Goal: Transaction & Acquisition: Purchase product/service

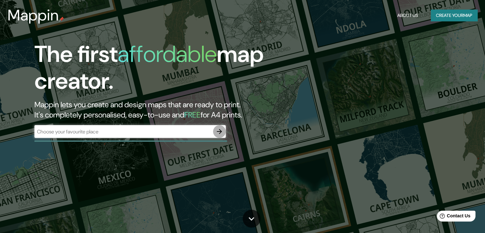
click at [219, 130] on icon "button" at bounding box center [220, 132] width 8 height 8
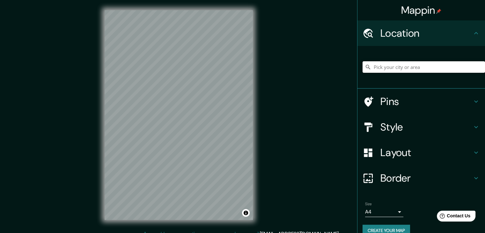
click at [380, 68] on input "Pick your city or area" at bounding box center [424, 66] width 122 height 11
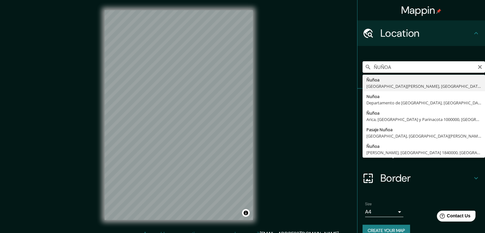
type input "Ñuñoa, [GEOGRAPHIC_DATA][PERSON_NAME], [GEOGRAPHIC_DATA]"
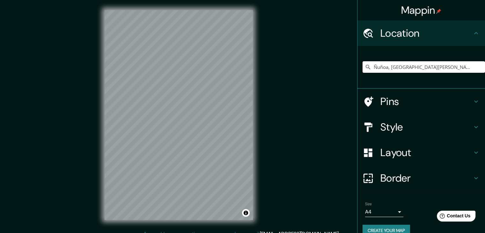
click at [264, 110] on div "Mappin Location [GEOGRAPHIC_DATA], [GEOGRAPHIC_DATA][PERSON_NAME], [GEOGRAPHIC_…" at bounding box center [242, 120] width 485 height 240
click at [393, 65] on input "Ñuñoa, [GEOGRAPHIC_DATA][PERSON_NAME], [GEOGRAPHIC_DATA]" at bounding box center [424, 66] width 122 height 11
click at [478, 67] on icon "Clear" at bounding box center [480, 67] width 4 height 4
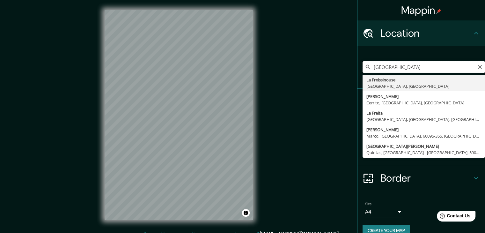
drag, startPoint x: 395, startPoint y: 67, endPoint x: 356, endPoint y: 74, distance: 39.3
click at [358, 74] on div "[GEOGRAPHIC_DATA] [GEOGRAPHIC_DATA], [GEOGRAPHIC_DATA][PERSON_NAME][GEOGRAPHIC_…" at bounding box center [422, 67] width 128 height 43
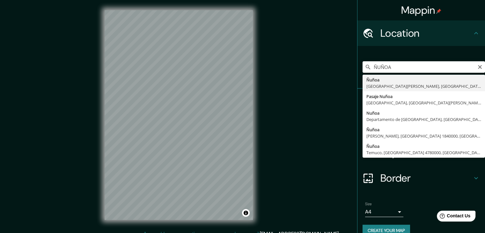
type input "Ñuñoa, [GEOGRAPHIC_DATA][PERSON_NAME], [GEOGRAPHIC_DATA]"
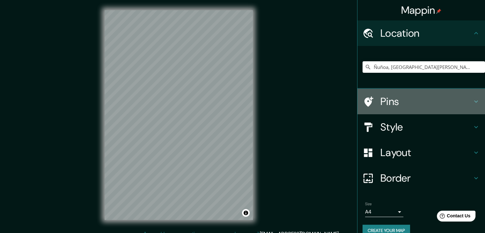
click at [468, 97] on div "Pins" at bounding box center [422, 102] width 128 height 26
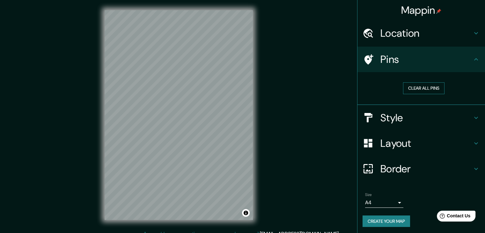
click at [429, 88] on button "Clear all pins" at bounding box center [423, 88] width 41 height 12
click at [477, 59] on div "Pins" at bounding box center [422, 60] width 128 height 26
click at [474, 59] on icon at bounding box center [476, 60] width 8 height 8
click at [474, 33] on icon at bounding box center [476, 33] width 4 height 2
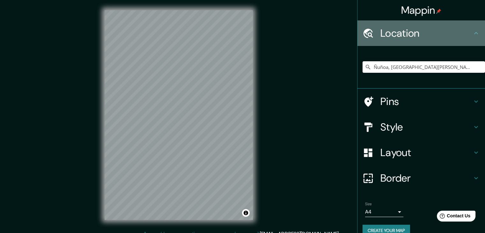
click at [472, 33] on icon at bounding box center [476, 33] width 8 height 8
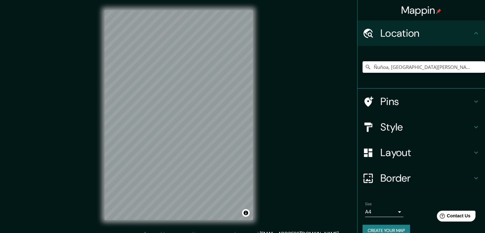
click at [473, 130] on icon at bounding box center [476, 127] width 8 height 8
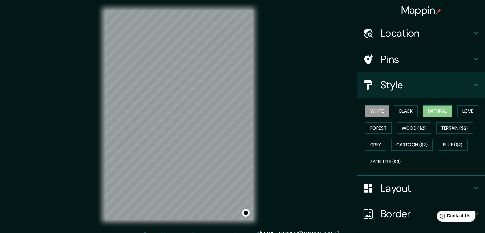
click at [428, 114] on button "Natural" at bounding box center [437, 111] width 29 height 12
click at [402, 111] on button "Black" at bounding box center [406, 111] width 24 height 12
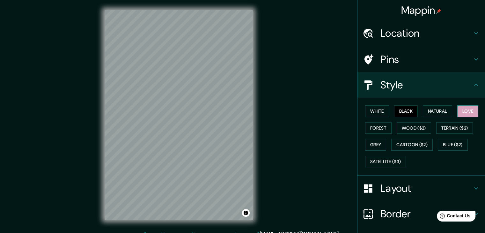
click at [458, 110] on button "Love" at bounding box center [467, 111] width 21 height 12
click at [378, 127] on button "Forest" at bounding box center [378, 128] width 26 height 12
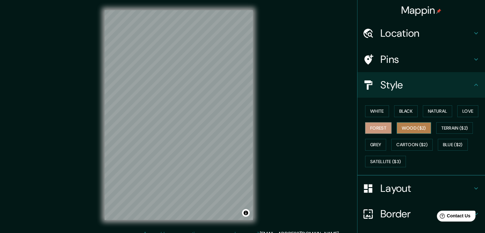
click at [403, 126] on button "Wood ($2)" at bounding box center [414, 128] width 34 height 12
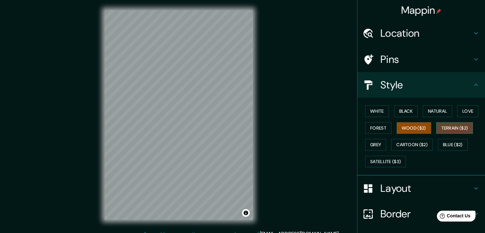
click at [442, 126] on button "Terrain ($2)" at bounding box center [454, 128] width 37 height 12
click at [405, 130] on button "Wood ($2)" at bounding box center [414, 128] width 34 height 12
click at [375, 141] on button "Grey" at bounding box center [375, 145] width 21 height 12
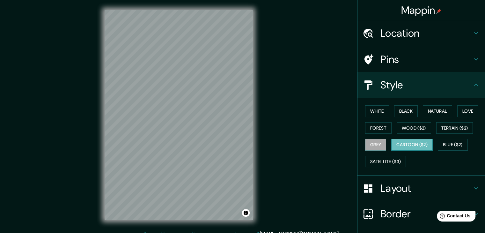
click at [395, 143] on button "Cartoon ($2)" at bounding box center [411, 145] width 41 height 12
click at [446, 143] on button "Blue ($2)" at bounding box center [453, 145] width 30 height 12
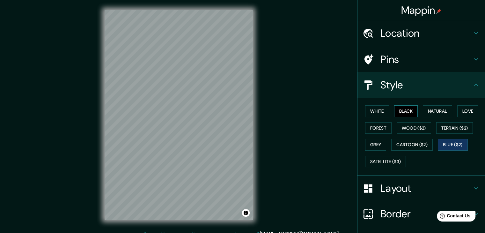
click at [403, 107] on button "Black" at bounding box center [406, 111] width 24 height 12
click at [438, 113] on button "Natural" at bounding box center [437, 111] width 29 height 12
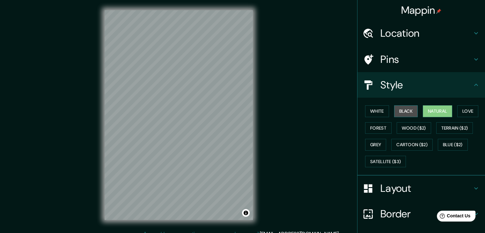
click at [394, 109] on button "Black" at bounding box center [406, 111] width 24 height 12
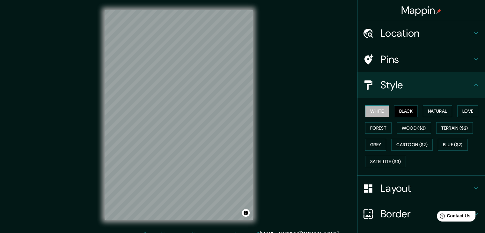
click at [378, 113] on button "White" at bounding box center [377, 111] width 24 height 12
click at [430, 109] on button "Natural" at bounding box center [437, 111] width 29 height 12
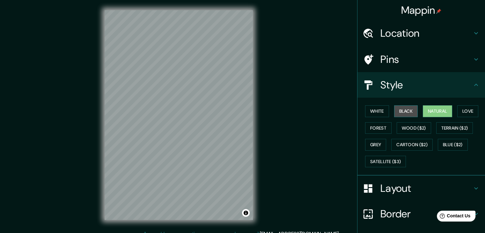
click at [405, 110] on button "Black" at bounding box center [406, 111] width 24 height 12
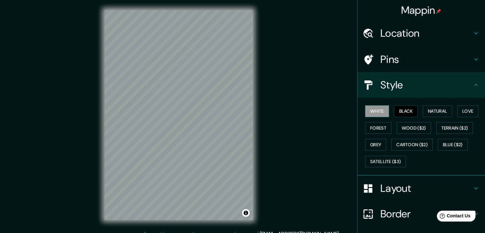
click at [375, 106] on button "White" at bounding box center [377, 111] width 24 height 12
